Goal: Task Accomplishment & Management: Complete application form

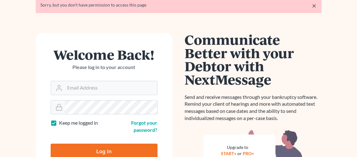
scroll to position [62, 0]
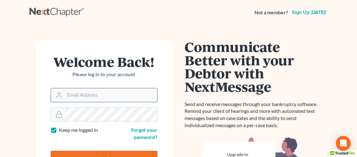
click at [88, 91] on input "Email Address" at bounding box center [111, 95] width 92 height 14
type input "[EMAIL_ADDRESS][DOMAIN_NAME]"
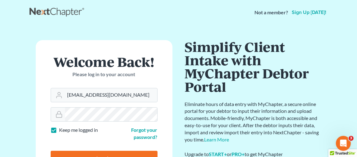
click at [133, 152] on input "Log In" at bounding box center [104, 159] width 107 height 16
type input "Thinking..."
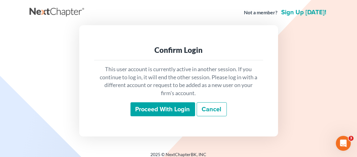
click at [161, 109] on input "Proceed with login" at bounding box center [162, 109] width 65 height 14
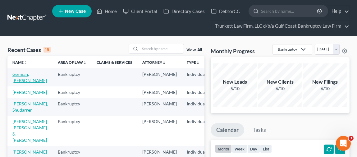
click at [20, 77] on link "German, Barbara" at bounding box center [29, 76] width 34 height 11
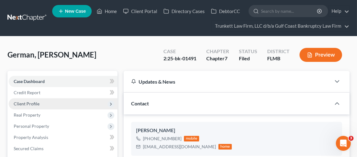
scroll to position [358, 0]
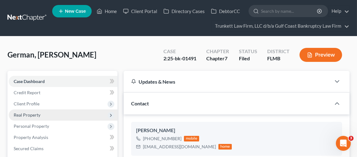
click at [29, 112] on span "Real Property" at bounding box center [27, 114] width 27 height 5
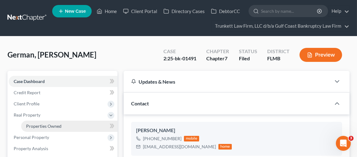
click at [36, 123] on span "Properties Owned" at bounding box center [43, 125] width 35 height 5
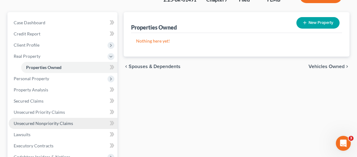
scroll to position [62, 0]
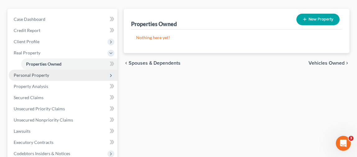
click at [34, 75] on span "Personal Property" at bounding box center [31, 74] width 35 height 5
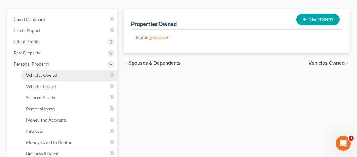
click at [38, 75] on span "Vehicles Owned" at bounding box center [41, 74] width 31 height 5
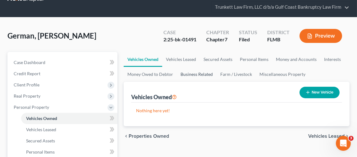
scroll to position [31, 0]
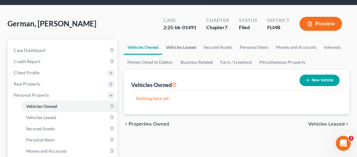
click at [182, 46] on link "Vehicles Leased" at bounding box center [181, 47] width 38 height 15
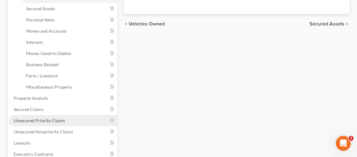
scroll to position [155, 0]
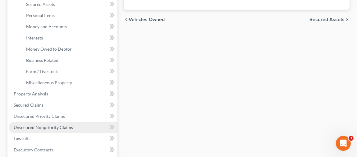
click at [52, 127] on span "Unsecured Nonpriority Claims" at bounding box center [43, 126] width 59 height 5
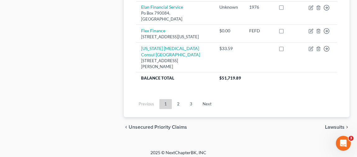
scroll to position [731, 0]
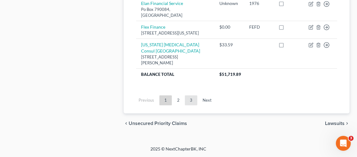
click at [188, 99] on link "3" at bounding box center [191, 100] width 12 height 10
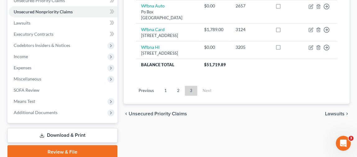
scroll to position [183, 0]
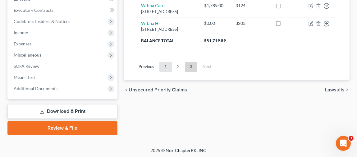
click at [166, 72] on link "1" at bounding box center [165, 67] width 12 height 10
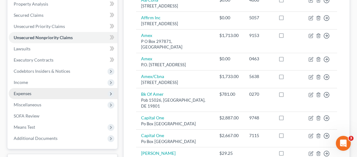
scroll to position [124, 0]
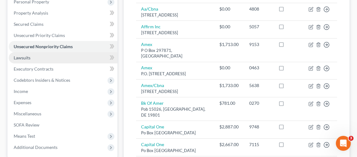
click at [46, 56] on link "Lawsuits" at bounding box center [63, 57] width 109 height 11
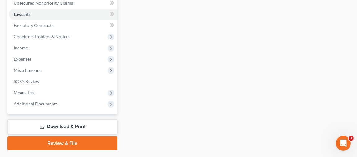
scroll to position [183, 0]
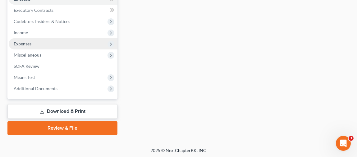
click at [30, 44] on span "Expenses" at bounding box center [23, 43] width 18 height 5
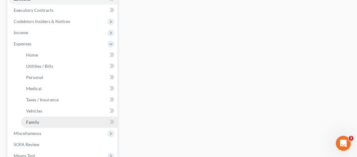
click at [38, 120] on span "Family" at bounding box center [32, 121] width 13 height 5
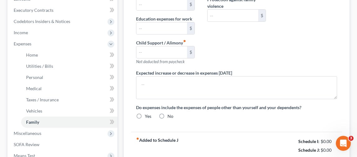
type input "0.00"
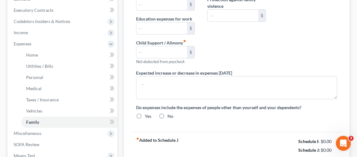
type input "0.00"
type input "75.00"
type input "147.00"
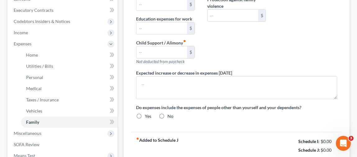
type input "Website/computer repair/headphones/adobe/supplies"
radio input "true"
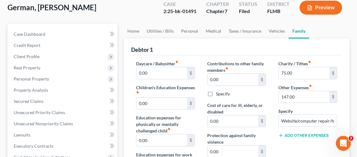
scroll to position [44, 0]
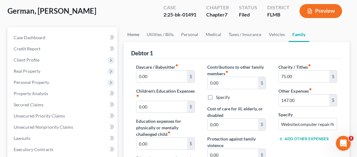
click at [137, 34] on link "Home" at bounding box center [133, 34] width 19 height 15
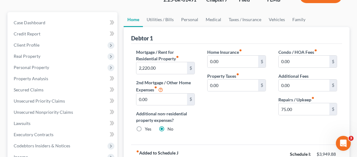
scroll to position [62, 0]
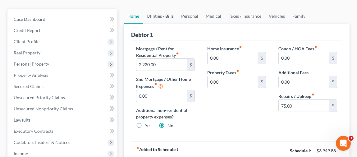
click at [160, 18] on link "Utilities / Bills" at bounding box center [160, 16] width 34 height 15
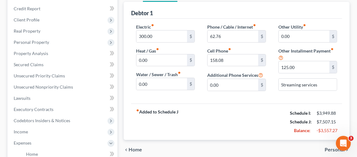
scroll to position [93, 0]
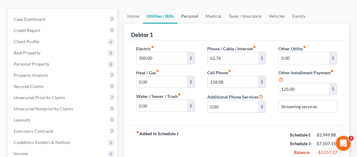
click at [192, 13] on link "Personal" at bounding box center [189, 16] width 25 height 15
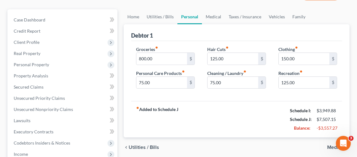
scroll to position [62, 0]
click at [212, 15] on link "Medical" at bounding box center [213, 16] width 23 height 15
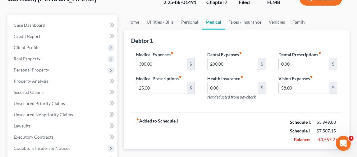
scroll to position [62, 0]
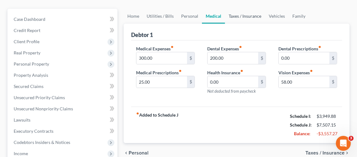
click at [232, 15] on link "Taxes / Insurance" at bounding box center [245, 16] width 40 height 15
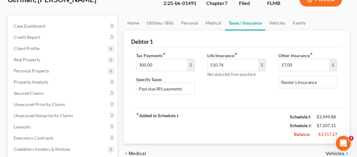
scroll to position [62, 0]
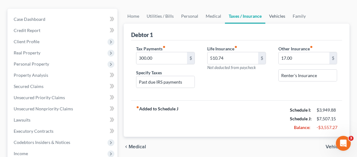
click at [273, 15] on link "Vehicles" at bounding box center [277, 16] width 24 height 15
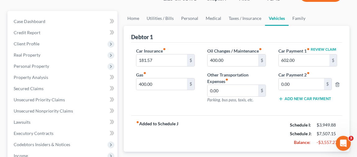
scroll to position [62, 0]
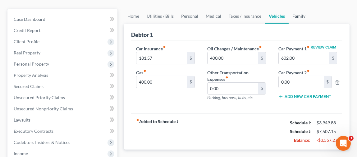
click at [299, 17] on link "Family" at bounding box center [298, 16] width 20 height 15
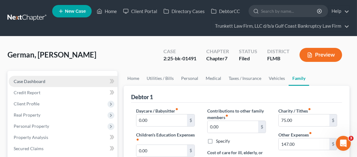
click at [48, 83] on link "Case Dashboard" at bounding box center [63, 81] width 109 height 11
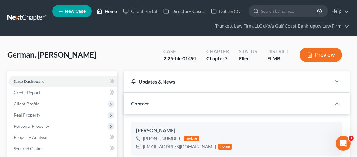
click at [110, 10] on link "Home" at bounding box center [106, 11] width 26 height 11
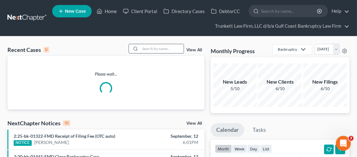
click at [149, 49] on input "search" at bounding box center [161, 48] width 43 height 9
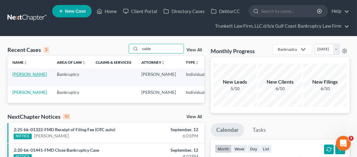
type input "valde"
click at [17, 77] on link "Valdes, Ana" at bounding box center [29, 73] width 34 height 5
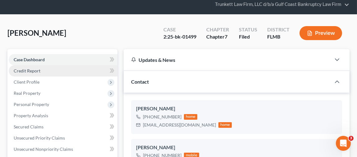
scroll to position [31, 0]
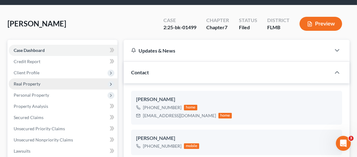
click at [42, 85] on span "Real Property" at bounding box center [63, 83] width 109 height 11
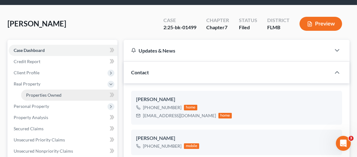
click at [44, 93] on span "Properties Owned" at bounding box center [43, 94] width 35 height 5
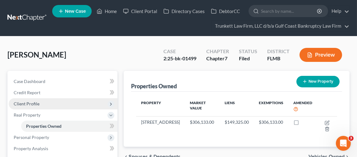
click at [20, 101] on span "Client Profile" at bounding box center [27, 103] width 26 height 5
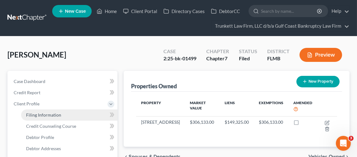
click at [44, 115] on span "Filing Information" at bounding box center [43, 114] width 35 height 5
select select "1"
select select "0"
select select "15"
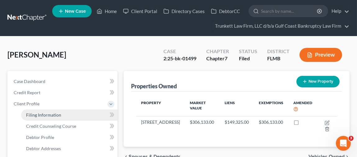
select select "0"
select select "9"
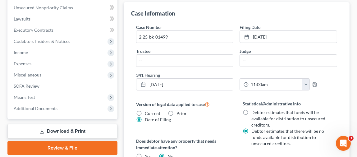
scroll to position [217, 0]
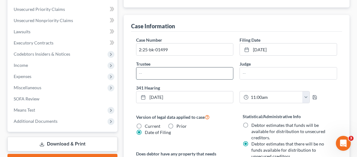
click at [165, 75] on input "text" at bounding box center [184, 73] width 97 height 12
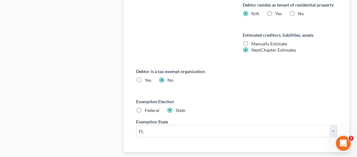
scroll to position [404, 0]
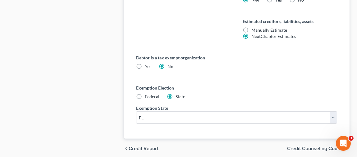
type input "Scharrer"
click at [301, 146] on span "Credit Counseling Course" at bounding box center [315, 148] width 57 height 5
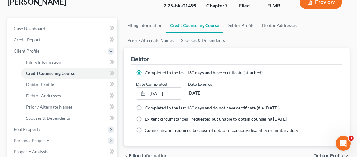
scroll to position [62, 0]
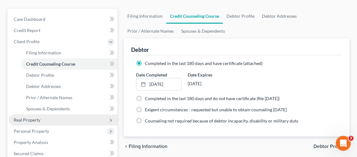
click at [35, 121] on span "Real Property" at bounding box center [27, 119] width 27 height 5
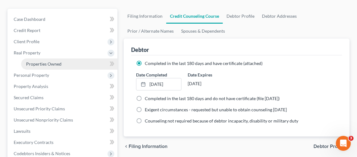
click at [52, 66] on span "Properties Owned" at bounding box center [43, 63] width 35 height 5
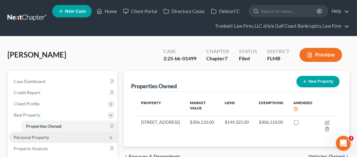
click at [37, 135] on span "Personal Property" at bounding box center [31, 136] width 35 height 5
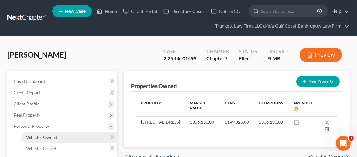
click at [40, 134] on span "Vehicles Owned" at bounding box center [41, 136] width 31 height 5
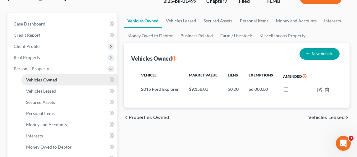
scroll to position [62, 0]
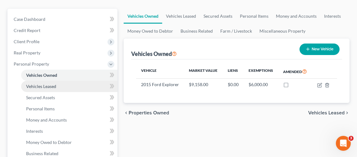
click at [54, 88] on span "Vehicles Leased" at bounding box center [41, 86] width 30 height 5
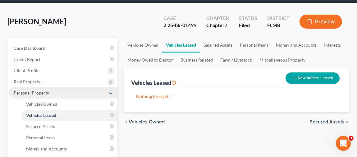
scroll to position [62, 0]
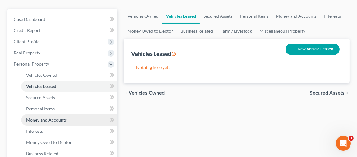
click at [54, 118] on span "Money and Accounts" at bounding box center [46, 119] width 41 height 5
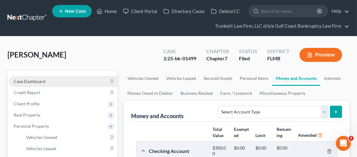
click at [40, 80] on span "Case Dashboard" at bounding box center [30, 81] width 32 height 5
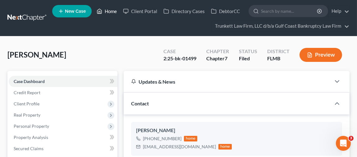
click at [107, 10] on link "Home" at bounding box center [106, 11] width 26 height 11
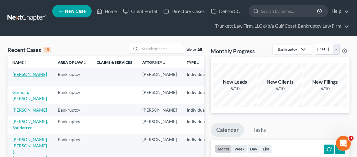
click at [29, 75] on link "Valdes, Ana" at bounding box center [29, 73] width 34 height 5
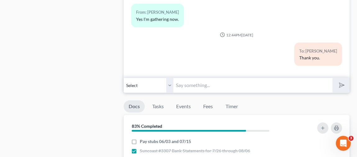
scroll to position [497, 0]
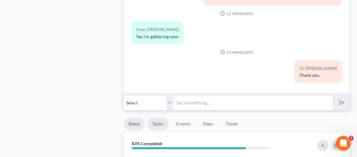
click at [157, 119] on link "Tasks" at bounding box center [157, 124] width 21 height 12
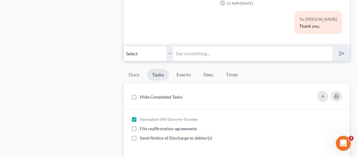
scroll to position [559, 0]
